Goal: Task Accomplishment & Management: Manage account settings

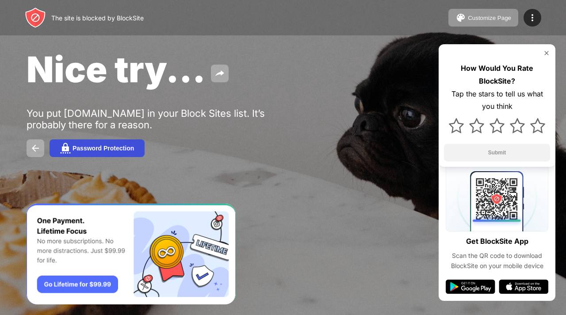
click at [121, 151] on div "Password Protection" at bounding box center [104, 148] width 62 height 7
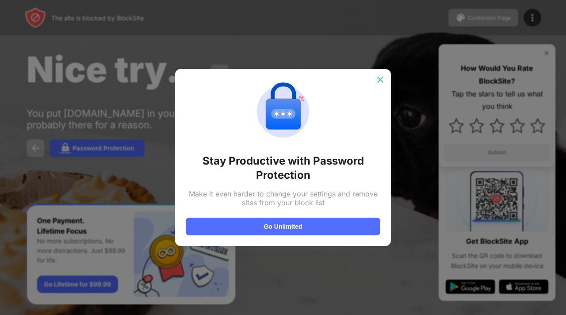
click at [376, 78] on img at bounding box center [380, 79] width 9 height 9
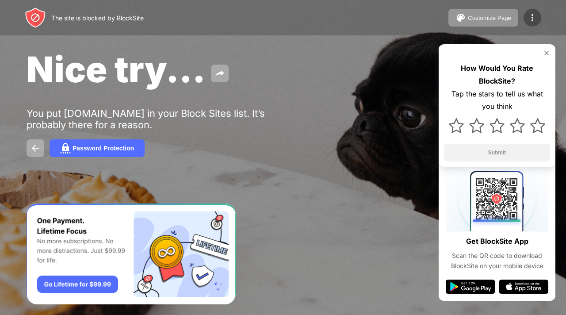
click at [530, 15] on img at bounding box center [532, 17] width 11 height 11
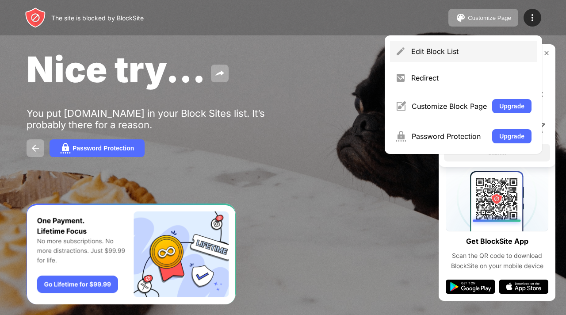
click at [495, 46] on div "Edit Block List" at bounding box center [463, 51] width 147 height 21
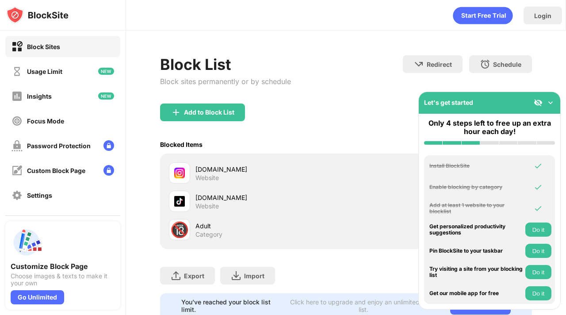
click at [307, 169] on div "[DOMAIN_NAME]" at bounding box center [271, 169] width 151 height 9
click at [177, 168] on img at bounding box center [179, 173] width 11 height 11
click at [207, 171] on div "[DOMAIN_NAME]" at bounding box center [271, 169] width 151 height 9
click at [231, 169] on div "[DOMAIN_NAME]" at bounding box center [271, 169] width 151 height 9
click at [549, 102] on img at bounding box center [551, 102] width 9 height 9
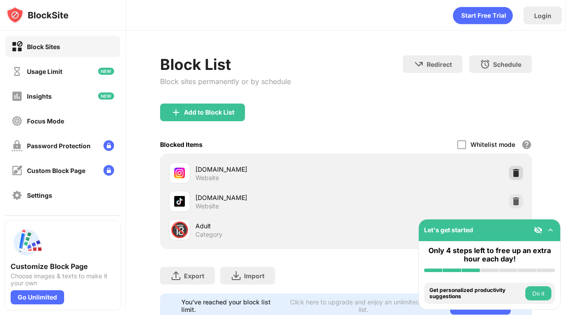
click at [517, 168] on div at bounding box center [516, 173] width 14 height 14
